Goal: Transaction & Acquisition: Purchase product/service

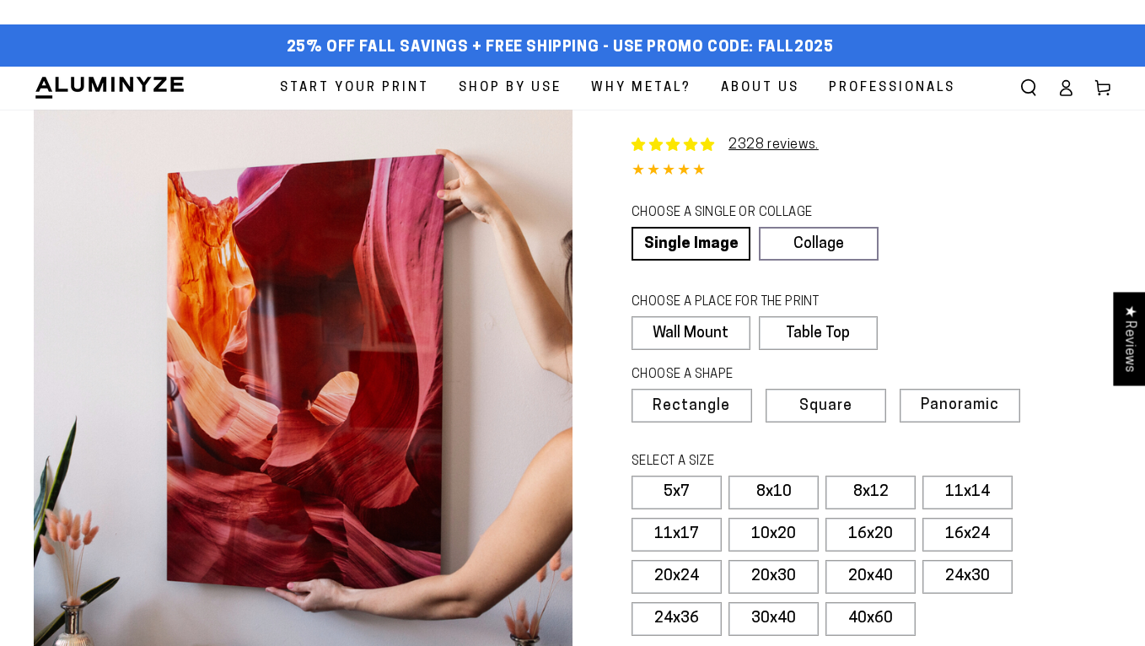
select select "**********"
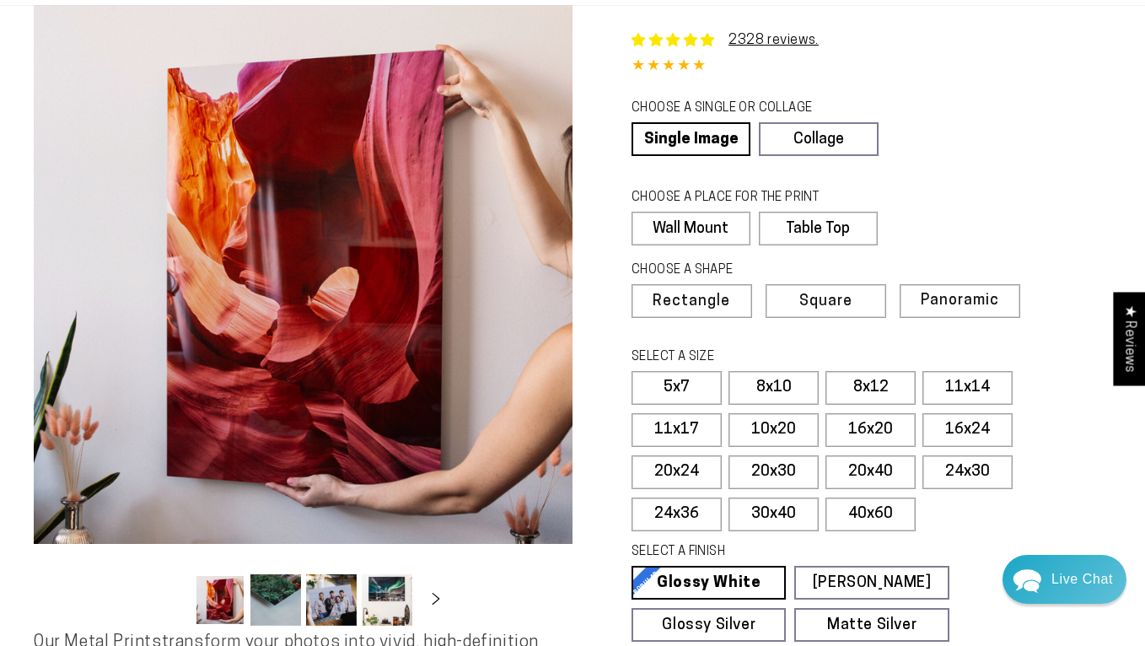
scroll to position [126, 0]
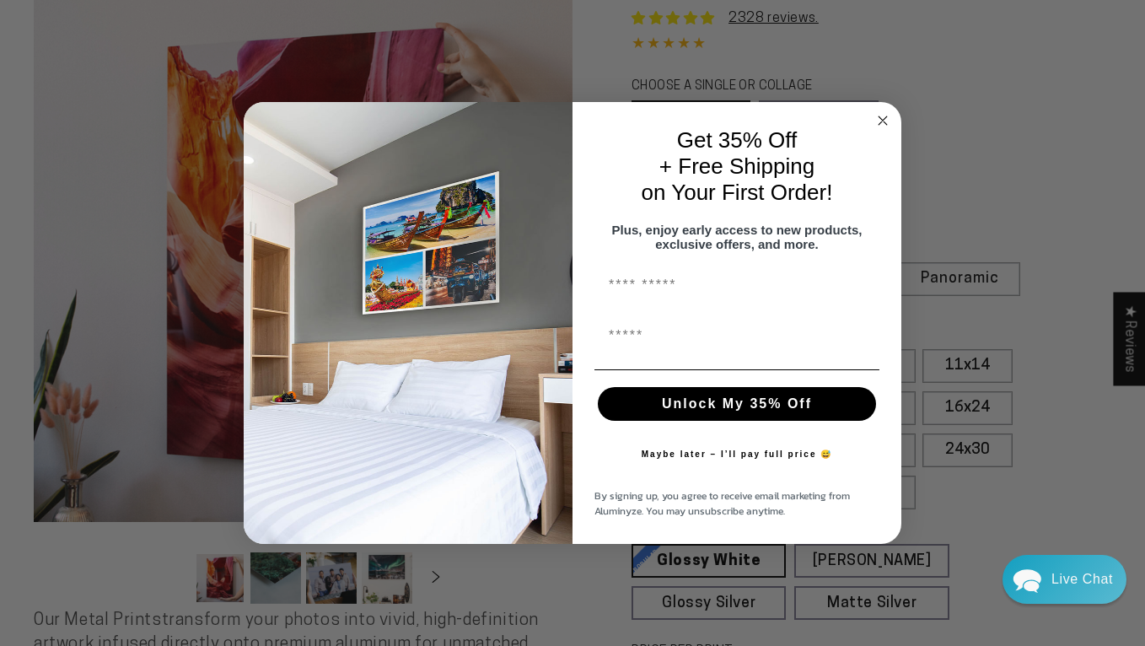
click at [878, 112] on circle "Close dialog" at bounding box center [882, 120] width 19 height 19
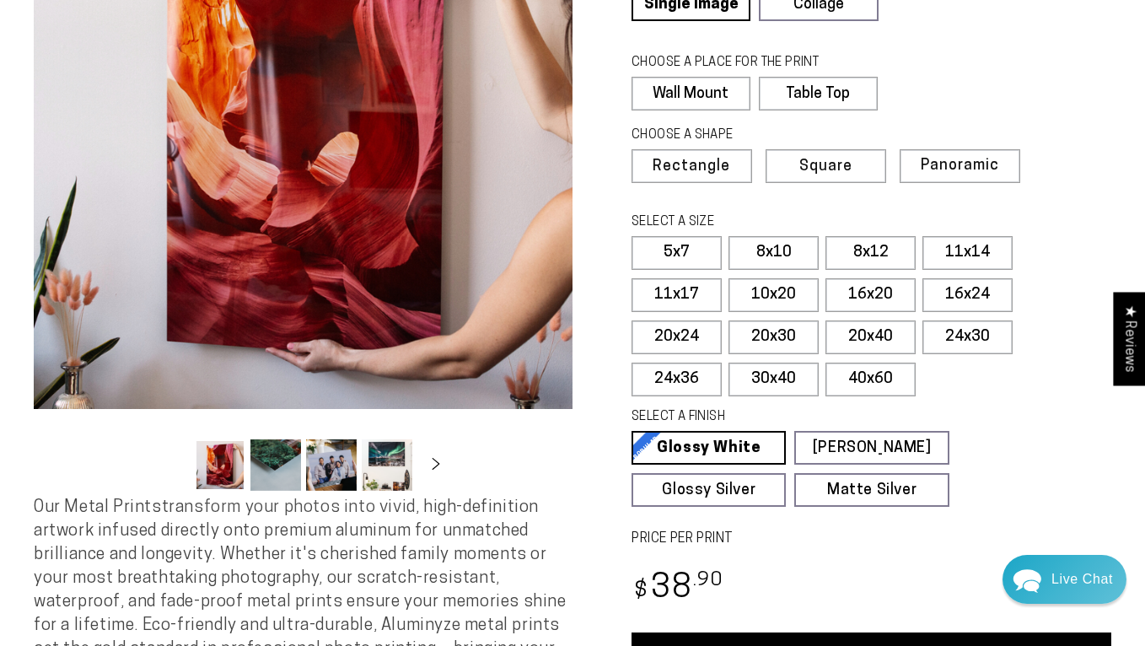
scroll to position [262, 0]
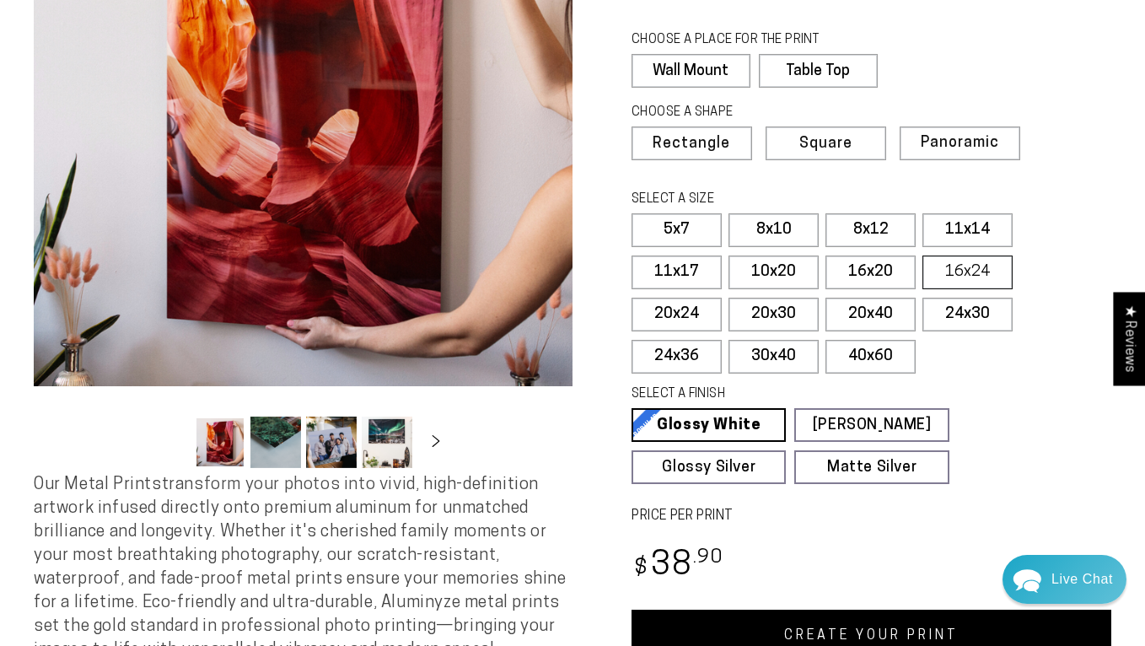
click at [960, 268] on label "16x24" at bounding box center [967, 272] width 90 height 34
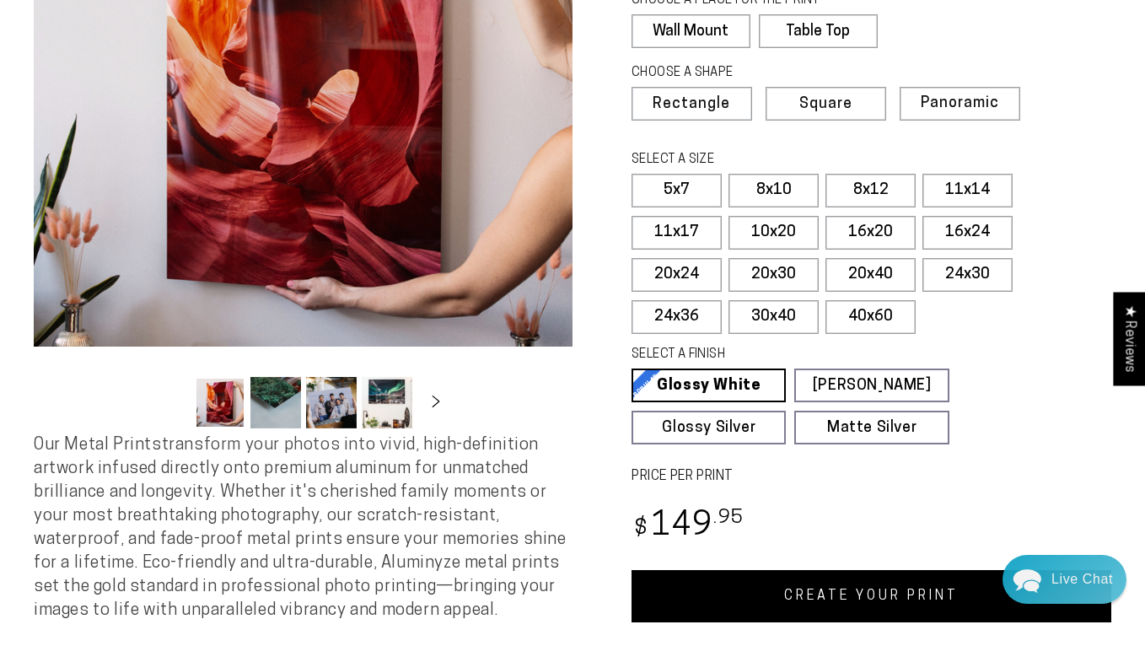
scroll to position [303, 0]
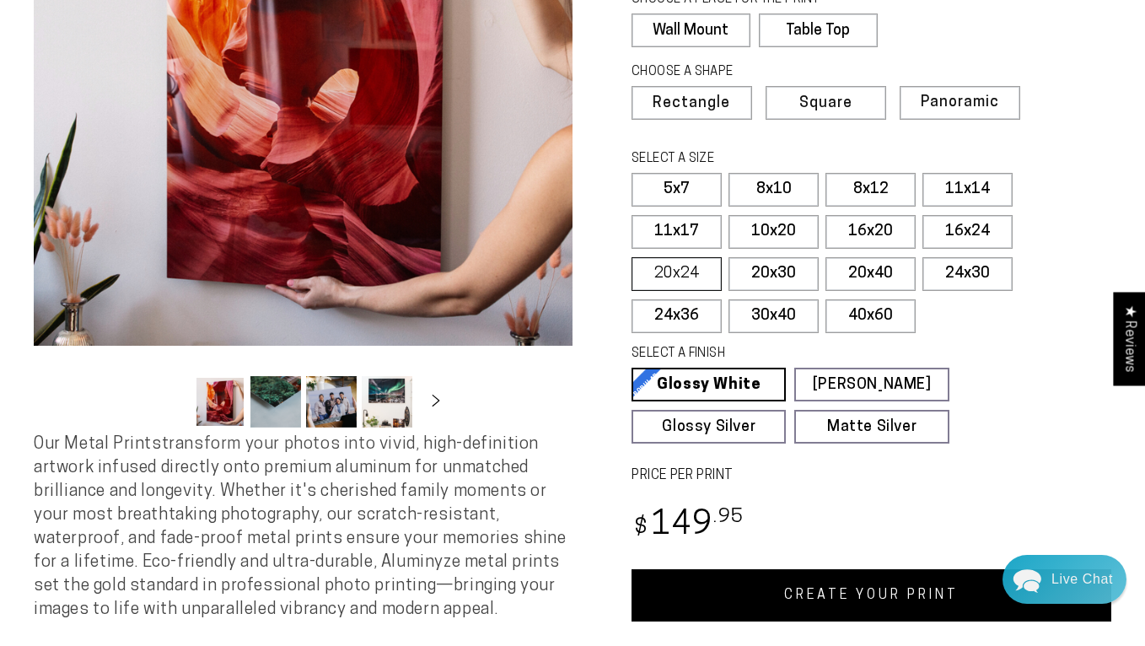
click at [676, 277] on label "20x24" at bounding box center [676, 274] width 90 height 34
click at [776, 271] on label "20x30" at bounding box center [773, 274] width 90 height 34
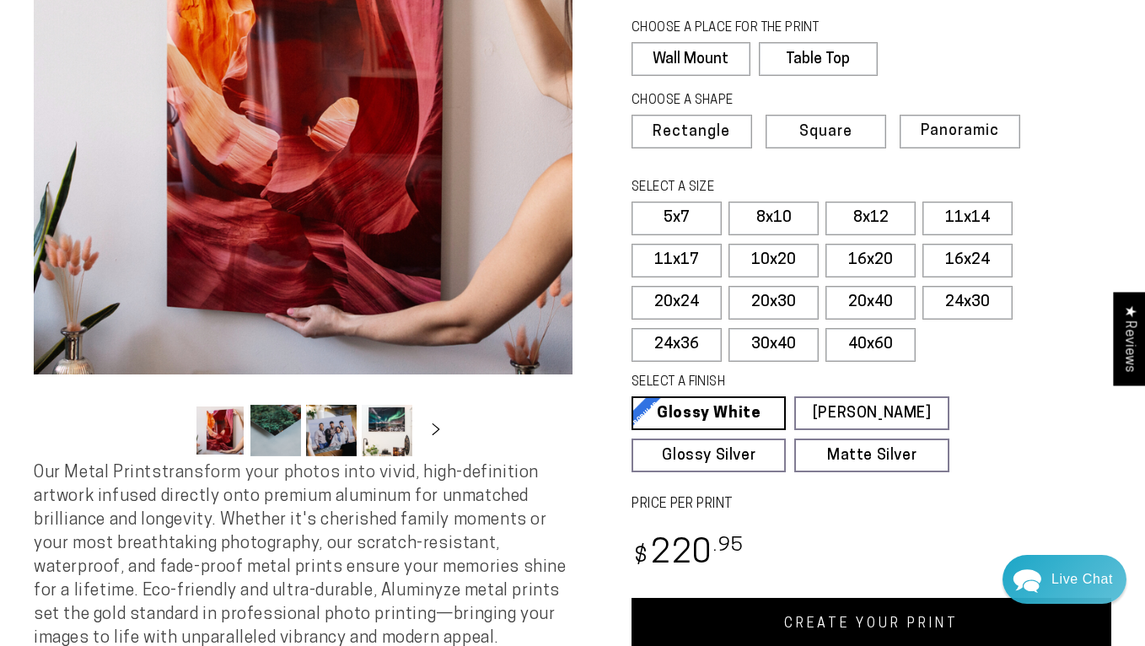
scroll to position [281, 0]
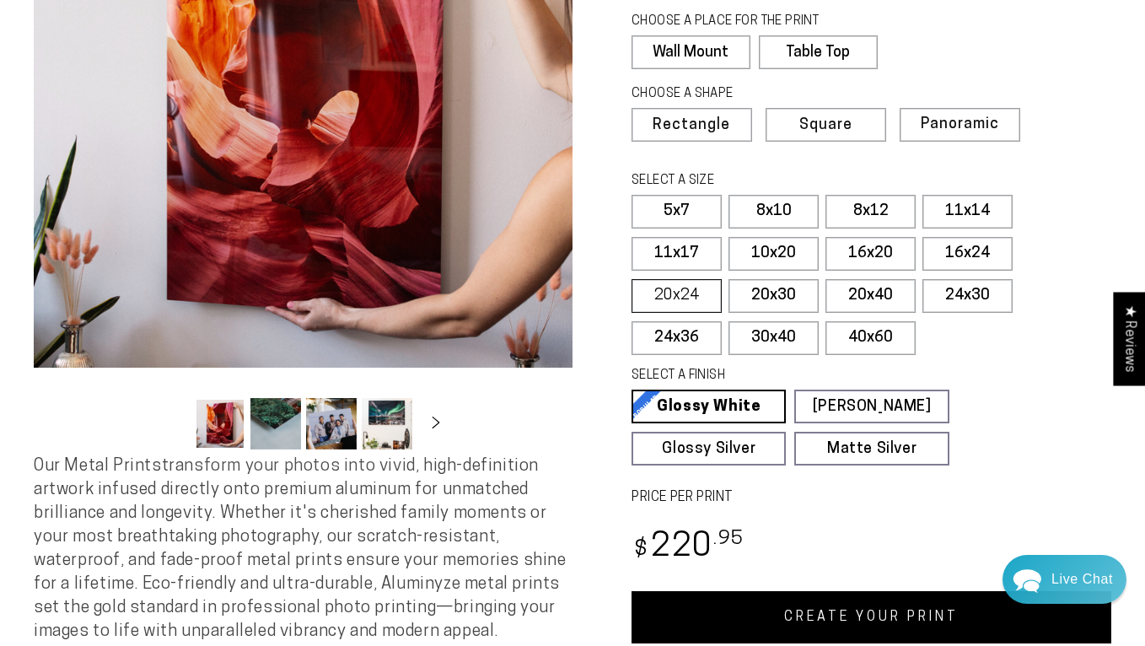
click at [701, 303] on label "20x24" at bounding box center [676, 296] width 90 height 34
click at [983, 250] on label "16x24" at bounding box center [967, 254] width 90 height 34
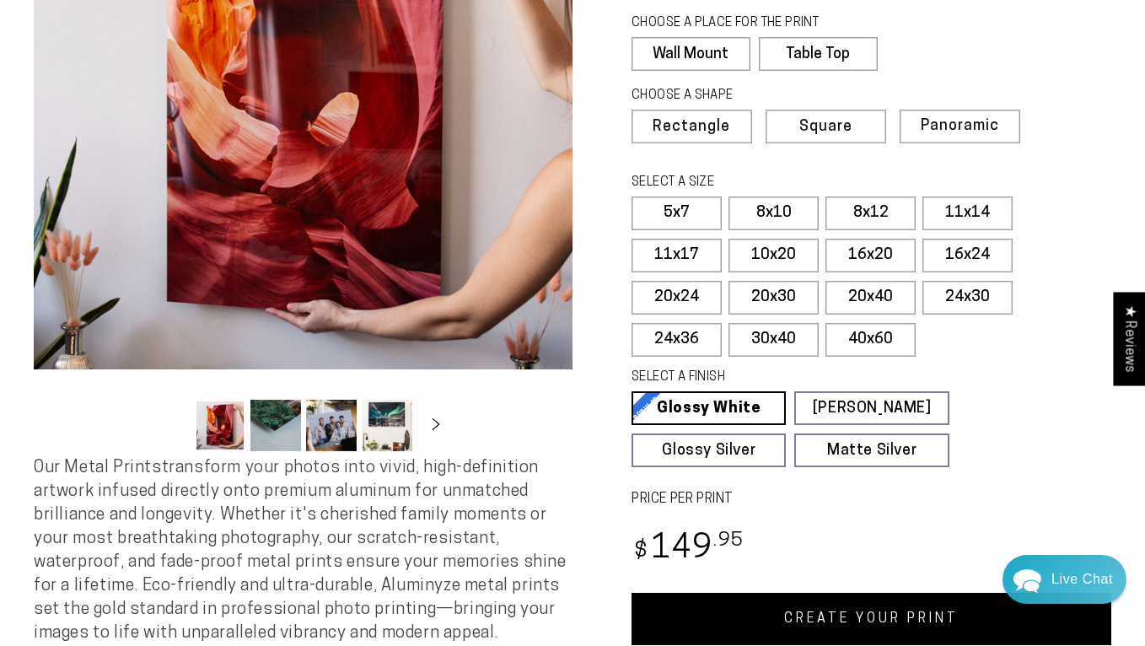
scroll to position [241, 0]
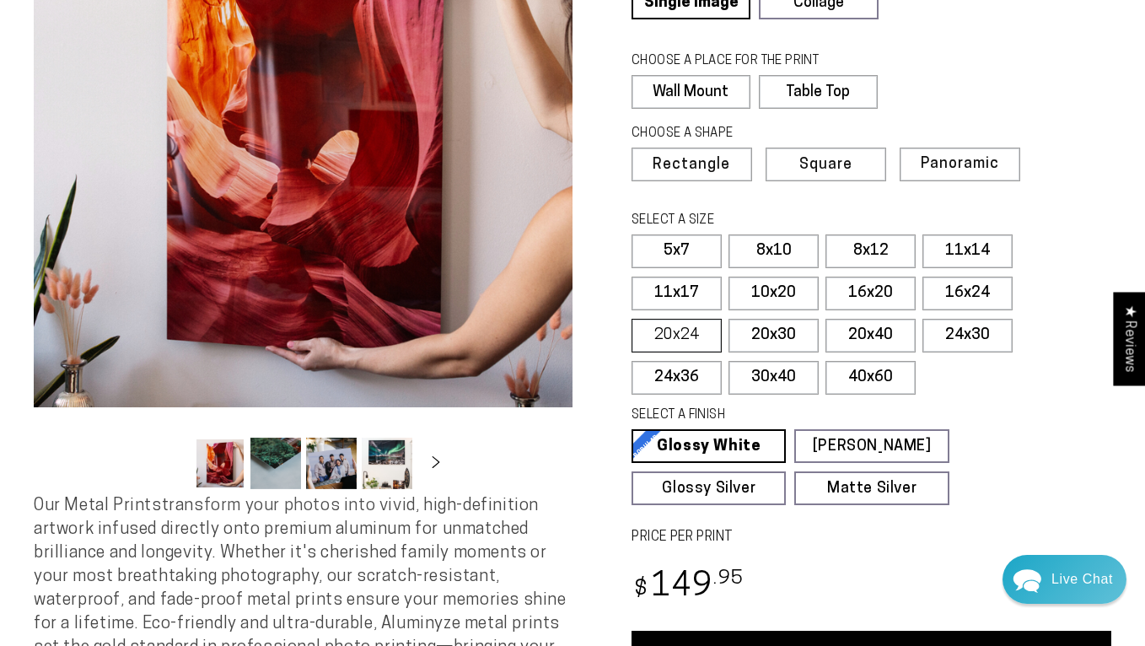
click at [678, 330] on label "20x24" at bounding box center [676, 336] width 90 height 34
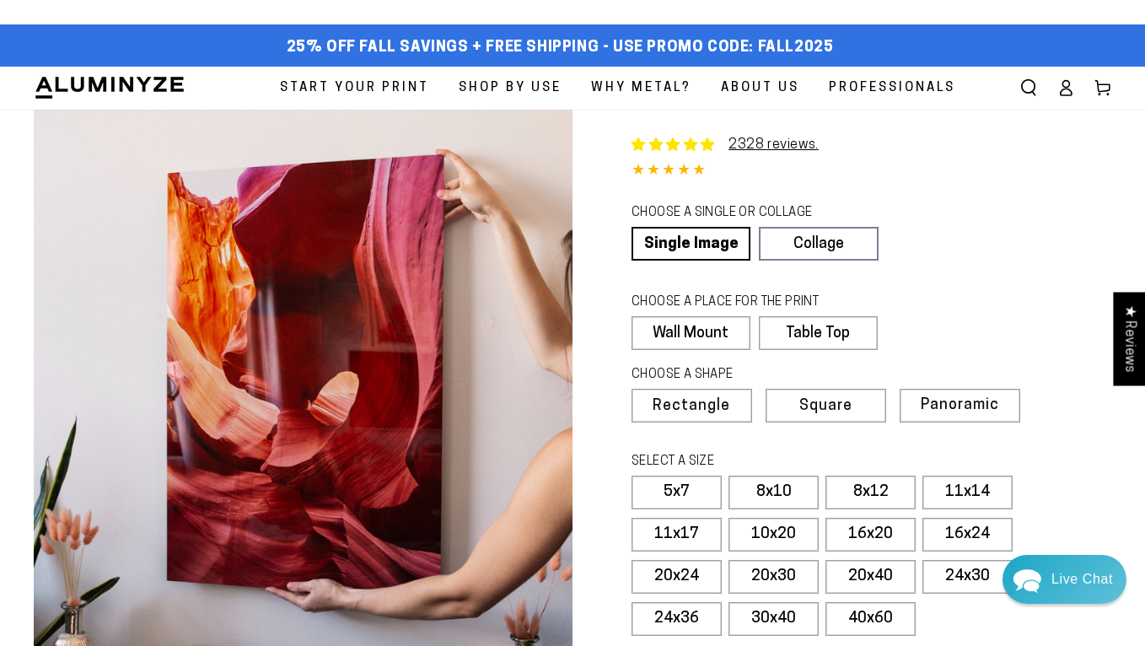
click at [373, 87] on span "Start Your Print" at bounding box center [354, 88] width 149 height 23
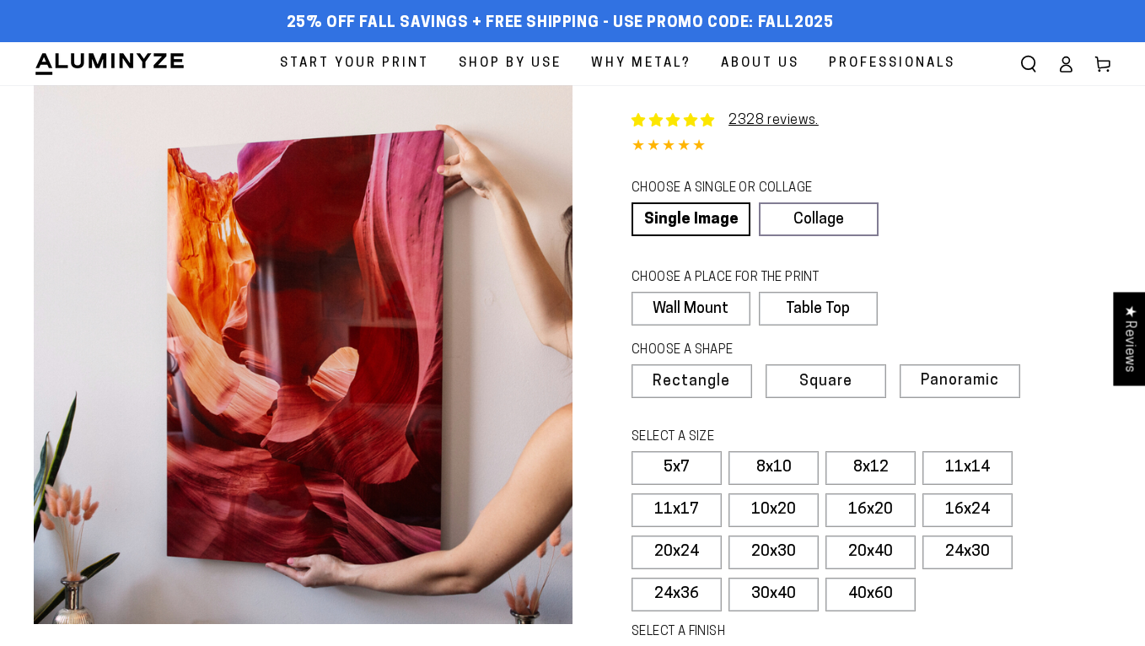
select select "**********"
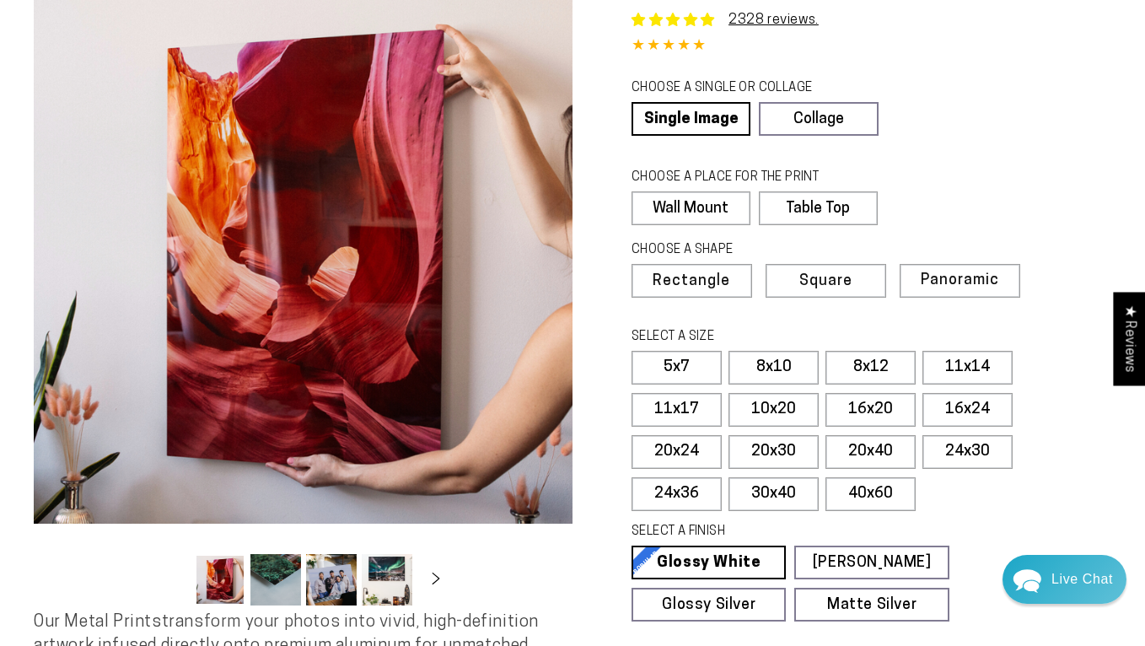
scroll to position [102, 0]
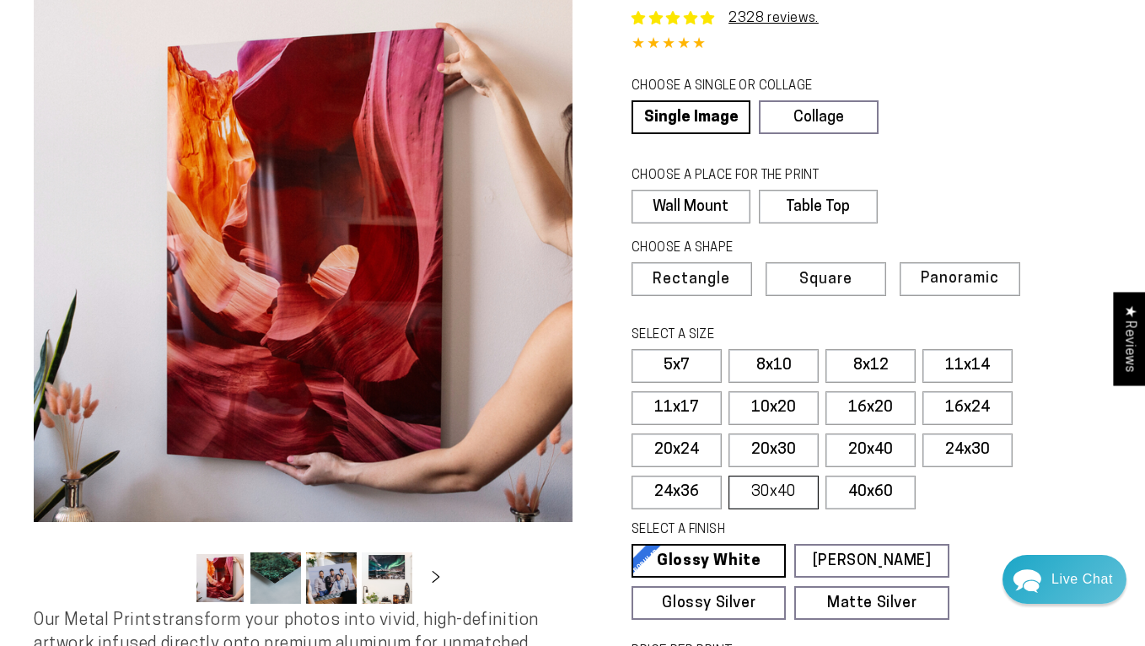
click at [776, 492] on label "30x40" at bounding box center [773, 492] width 90 height 34
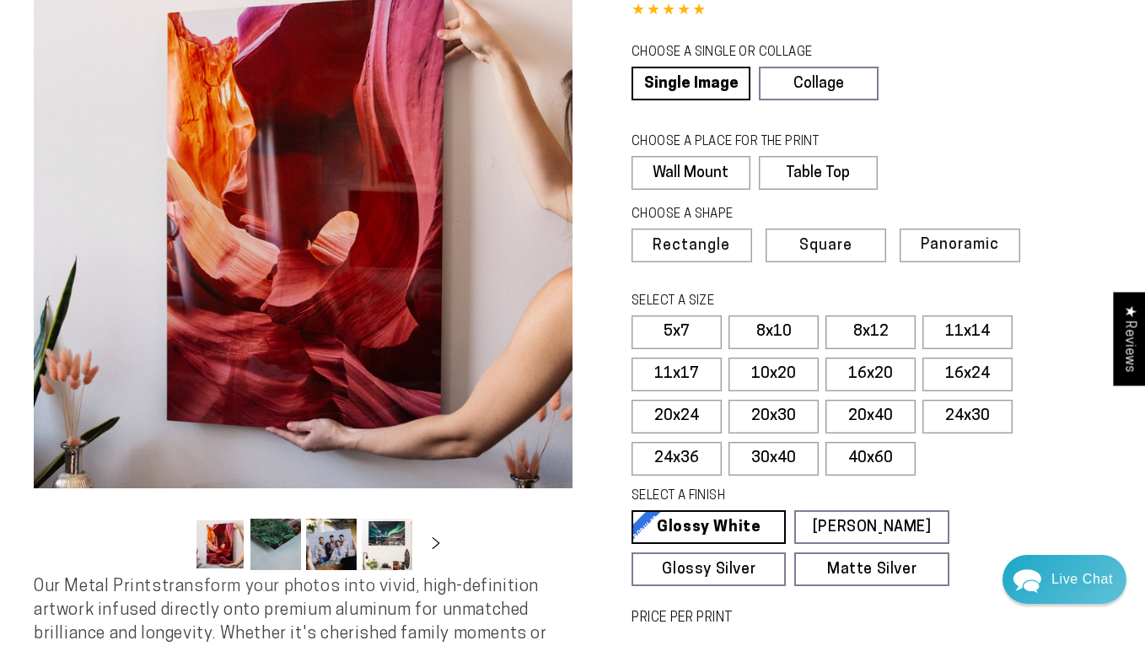
scroll to position [148, 0]
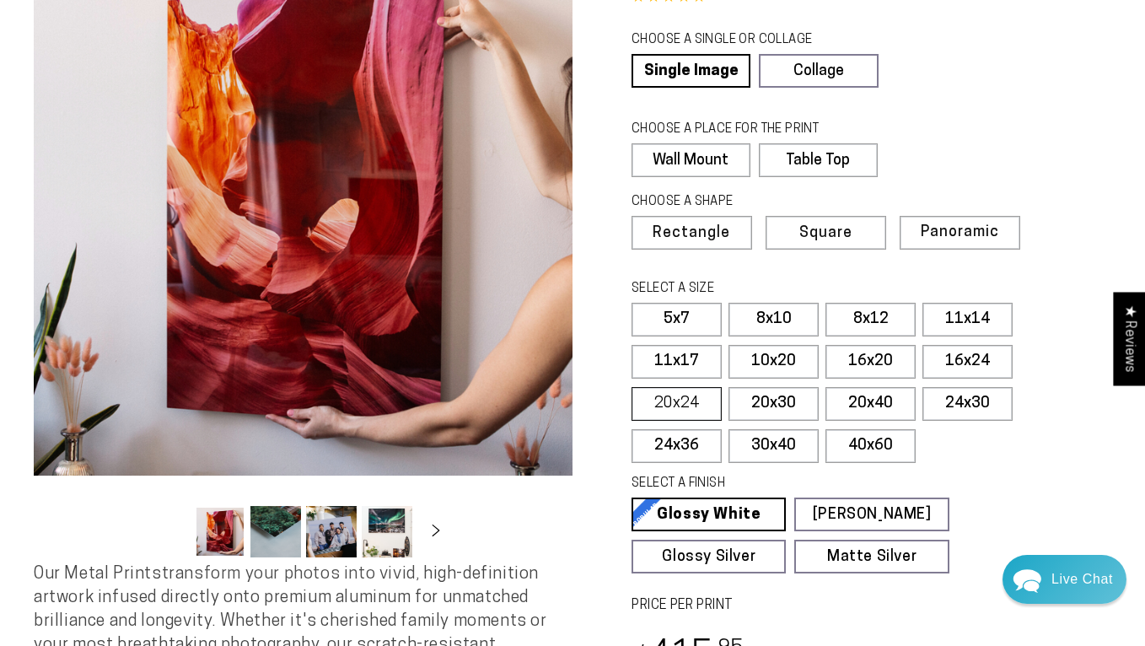
click at [679, 392] on label "20x24" at bounding box center [676, 404] width 90 height 34
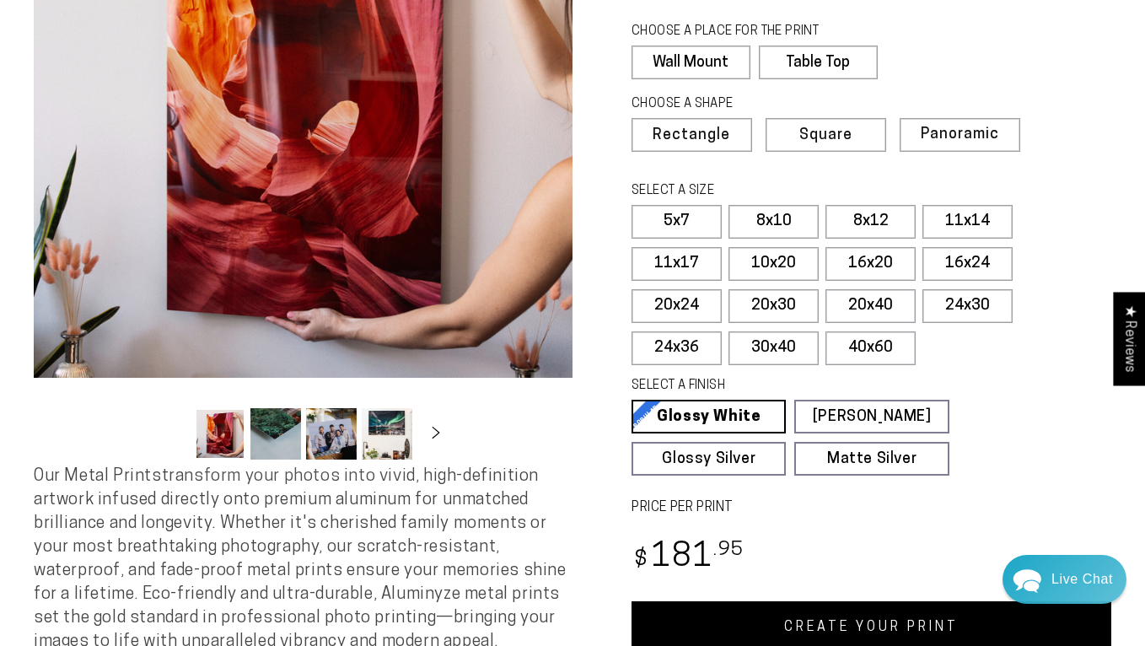
scroll to position [262, 0]
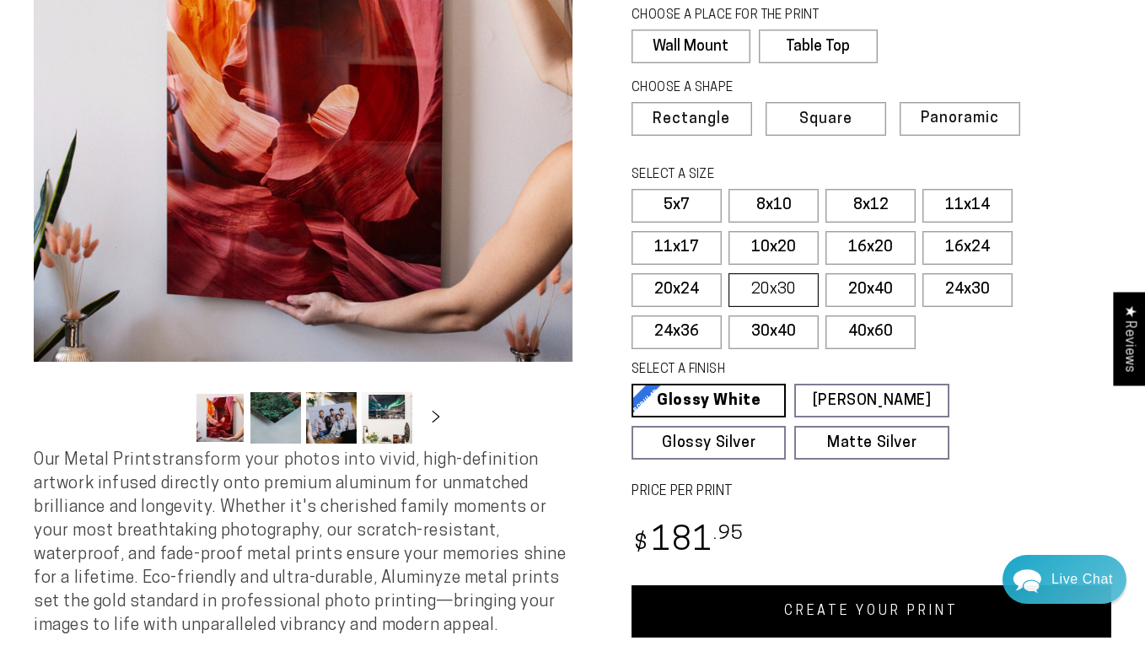
click at [775, 293] on label "20x30" at bounding box center [773, 290] width 90 height 34
